Goal: Information Seeking & Learning: Understand process/instructions

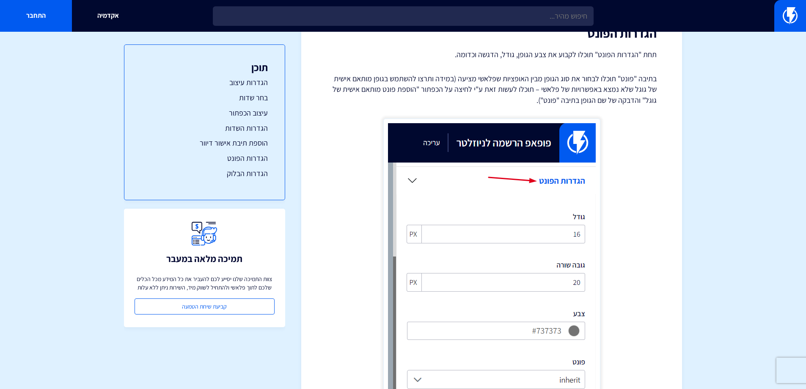
scroll to position [3217, 0]
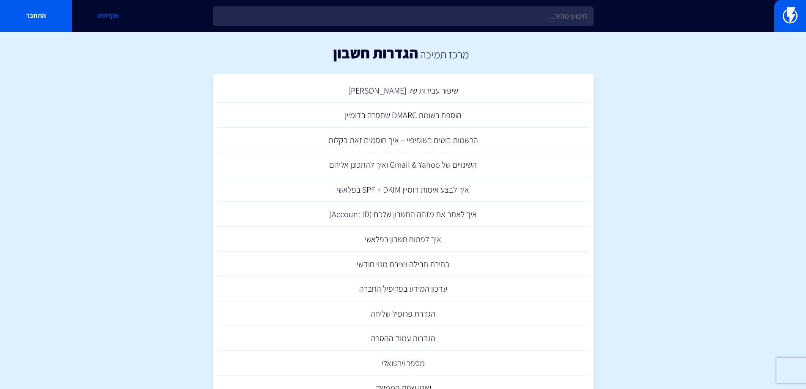
click at [115, 15] on link "אקדמיה" at bounding box center [108, 16] width 72 height 32
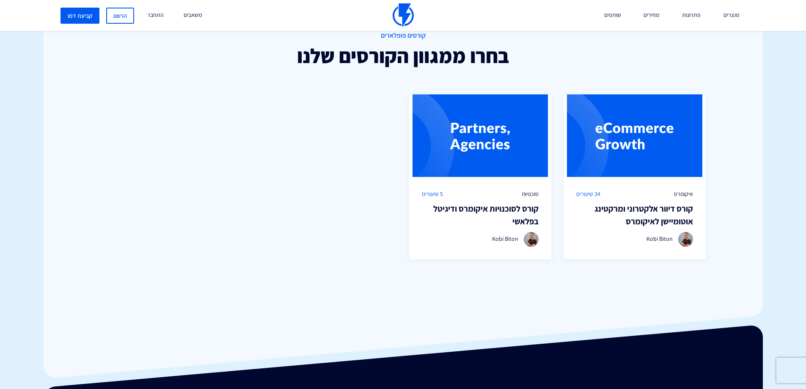
scroll to position [768, 0]
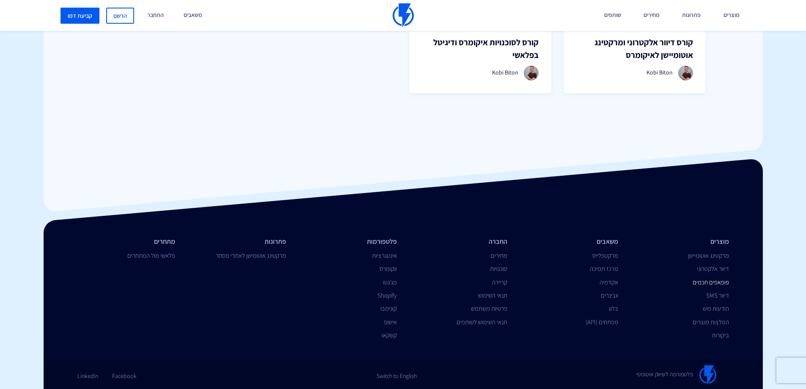
click at [720, 282] on link "פופאפים חכמים" at bounding box center [711, 282] width 36 height 8
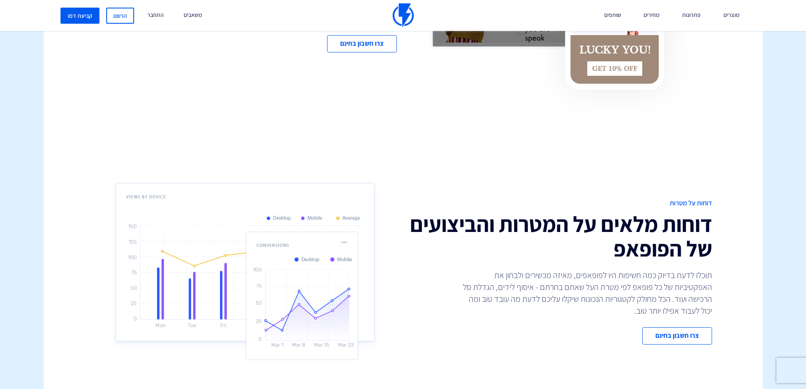
scroll to position [1820, 0]
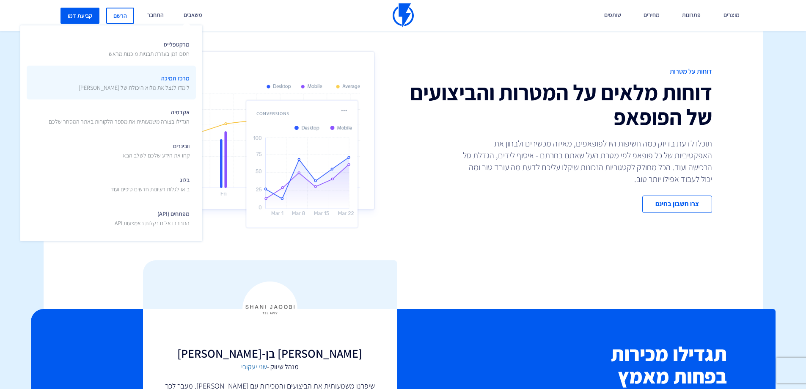
click at [180, 80] on span "מרכז תמיכה לימדו לנצל את מלוא היכולת של פלאשי" at bounding box center [134, 82] width 111 height 20
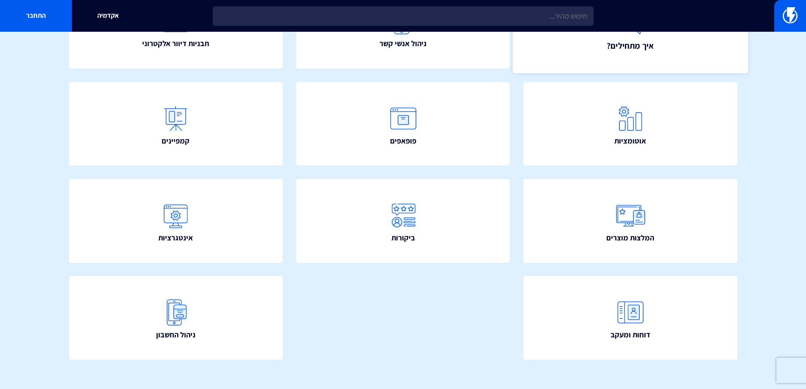
scroll to position [151, 0]
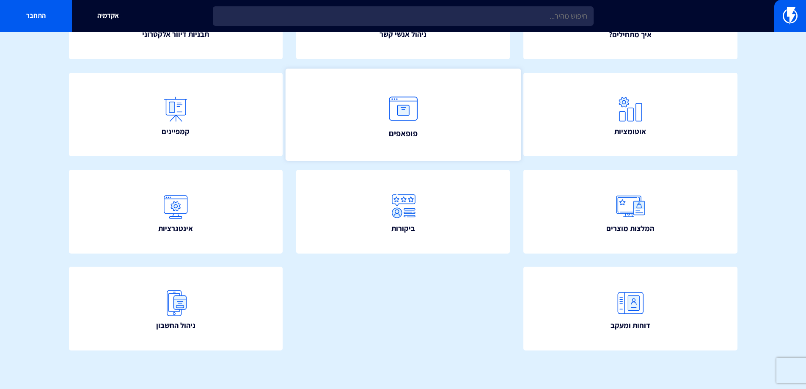
click at [405, 119] on img at bounding box center [403, 108] width 37 height 37
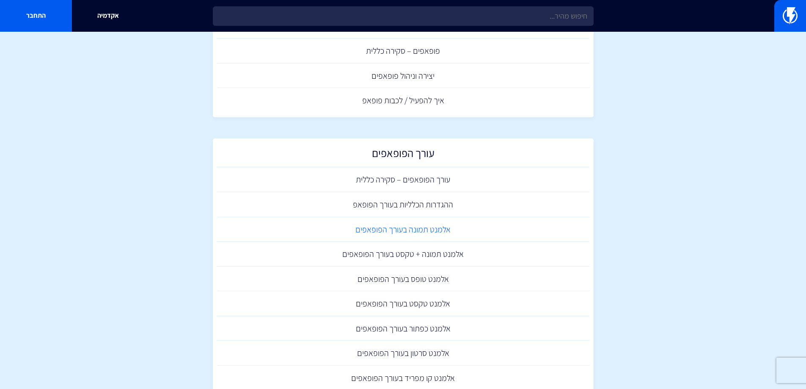
scroll to position [85, 0]
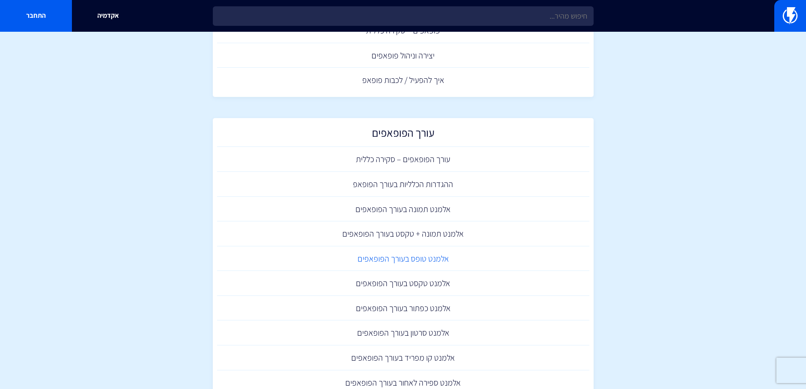
click at [421, 257] on link "אלמנט טופס בעורך הפופאפים" at bounding box center [403, 258] width 372 height 25
